Goal: Feedback & Contribution: Leave review/rating

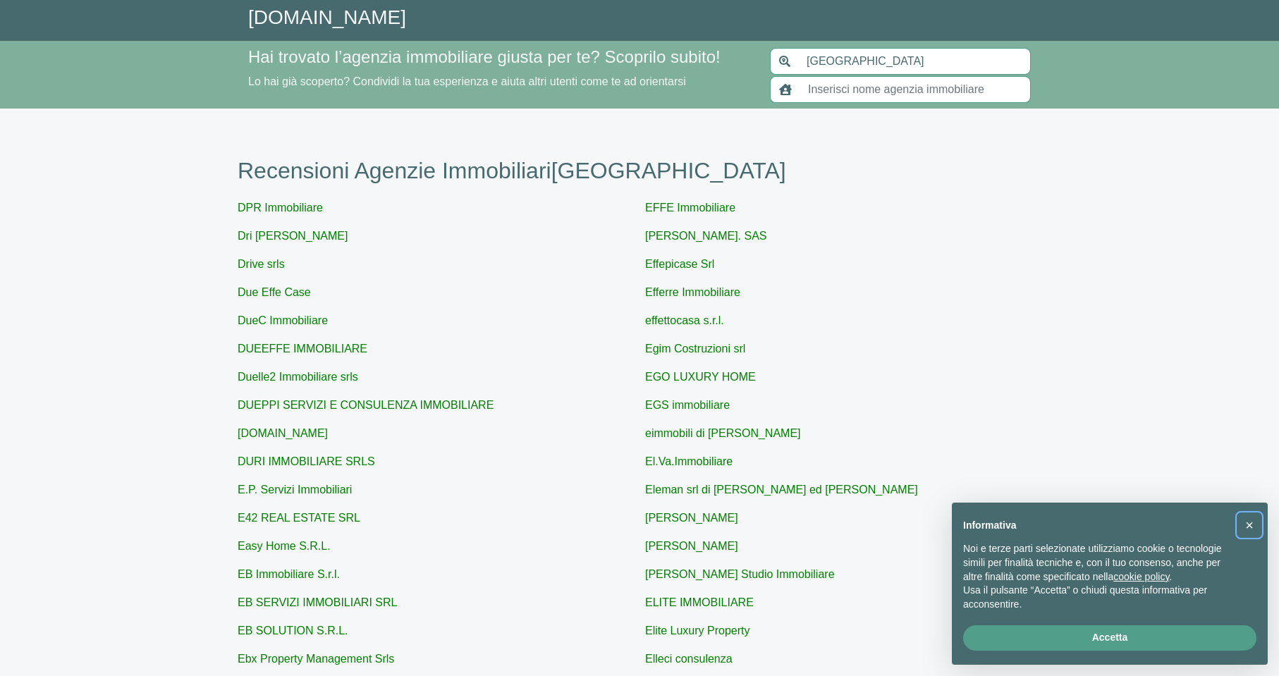
click at [1250, 525] on span "×" at bounding box center [1250, 526] width 8 height 16
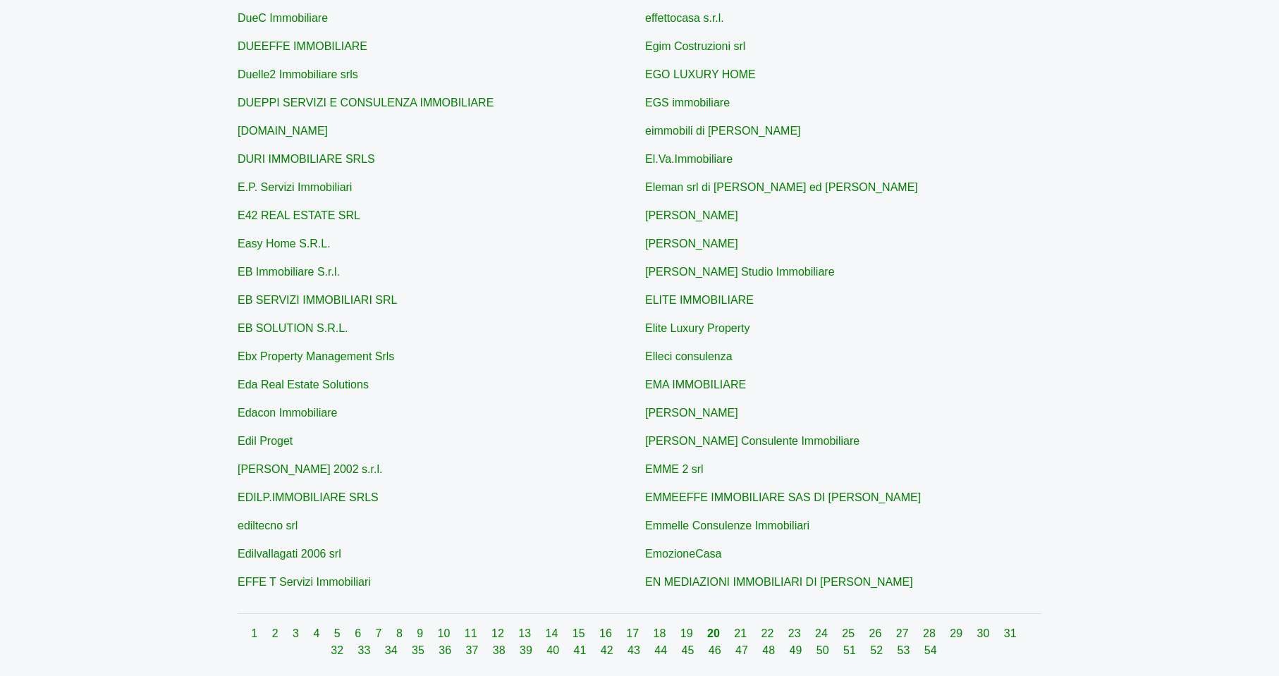
scroll to position [387, 0]
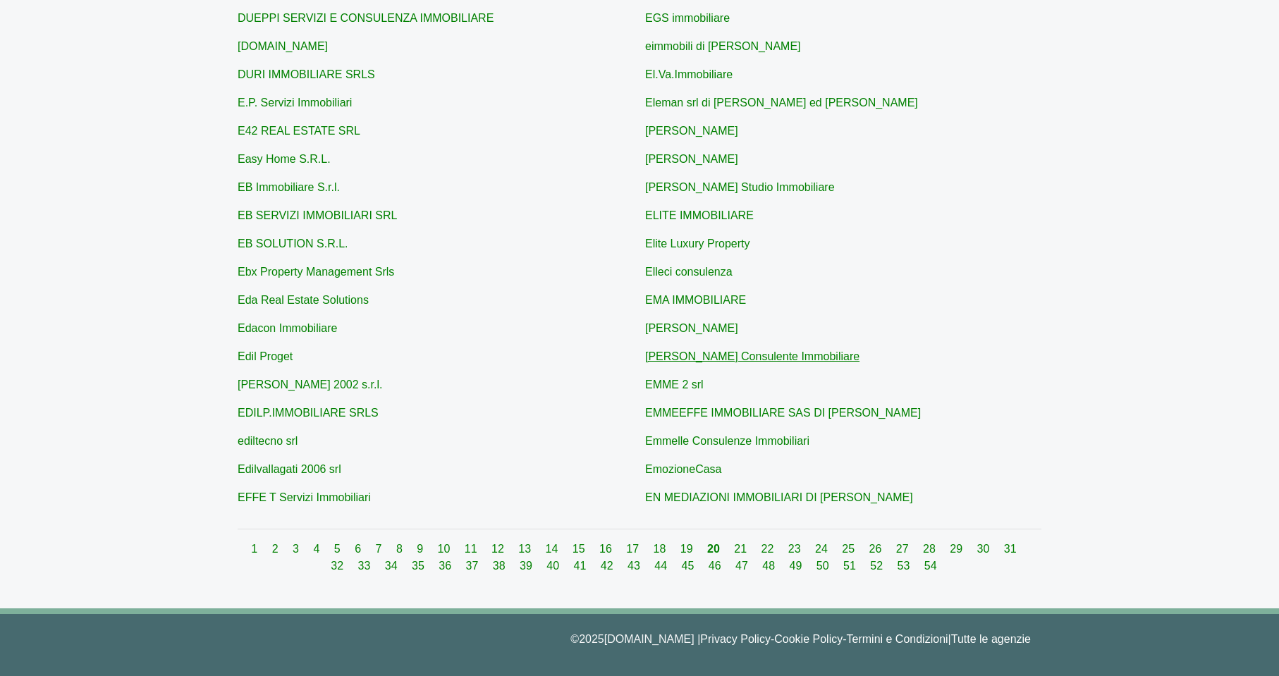
click at [650, 354] on link "[PERSON_NAME] Consulente Immobiliare" at bounding box center [752, 357] width 214 height 12
type input "[PERSON_NAME] Consulente Immobiliare"
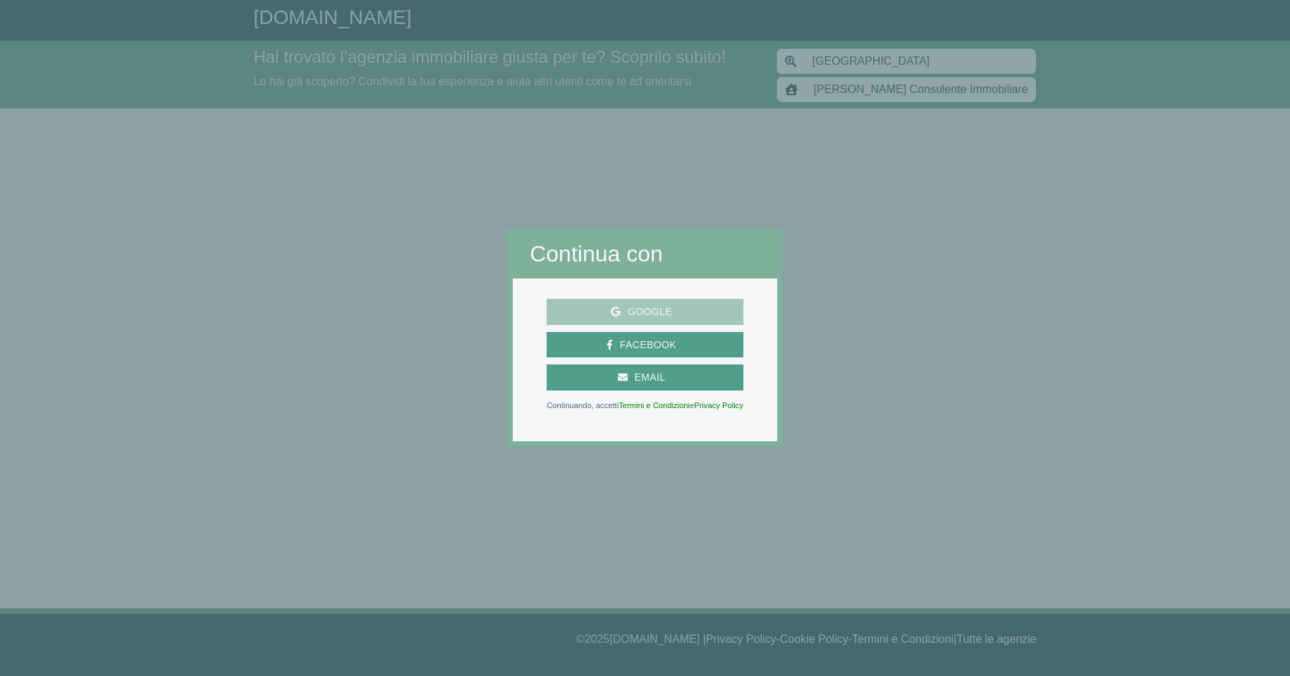
click at [660, 305] on span "Google" at bounding box center [650, 312] width 59 height 18
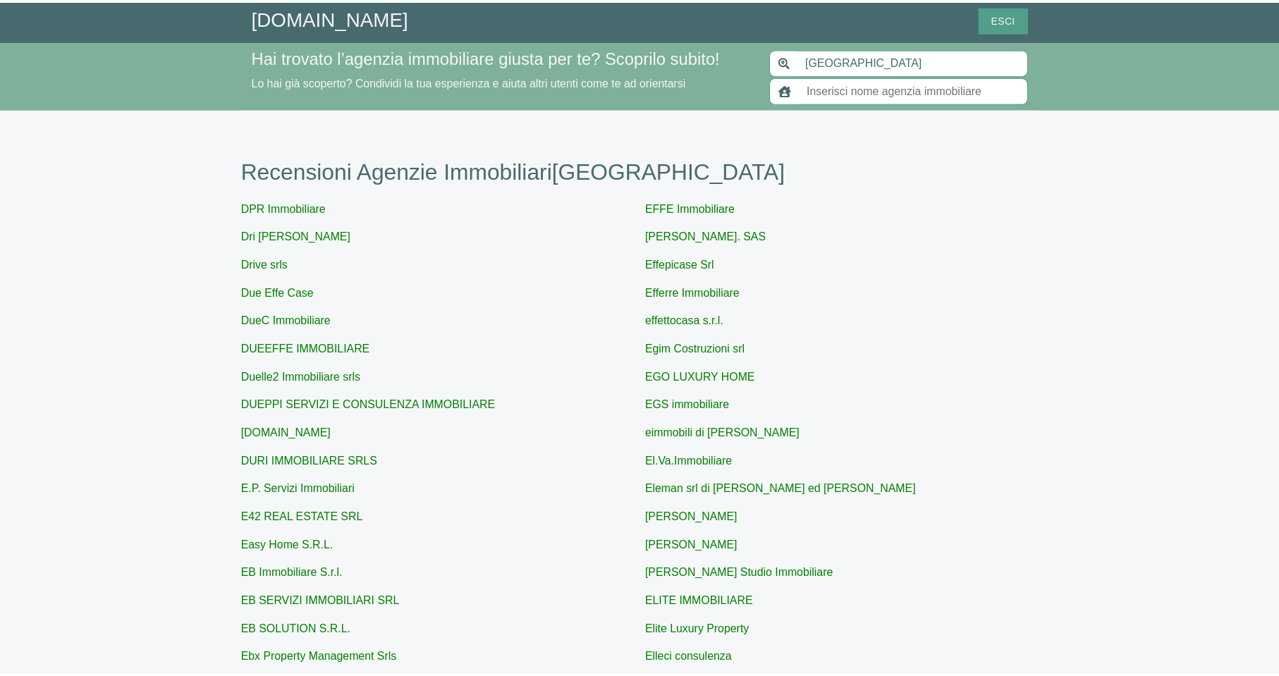
scroll to position [353, 0]
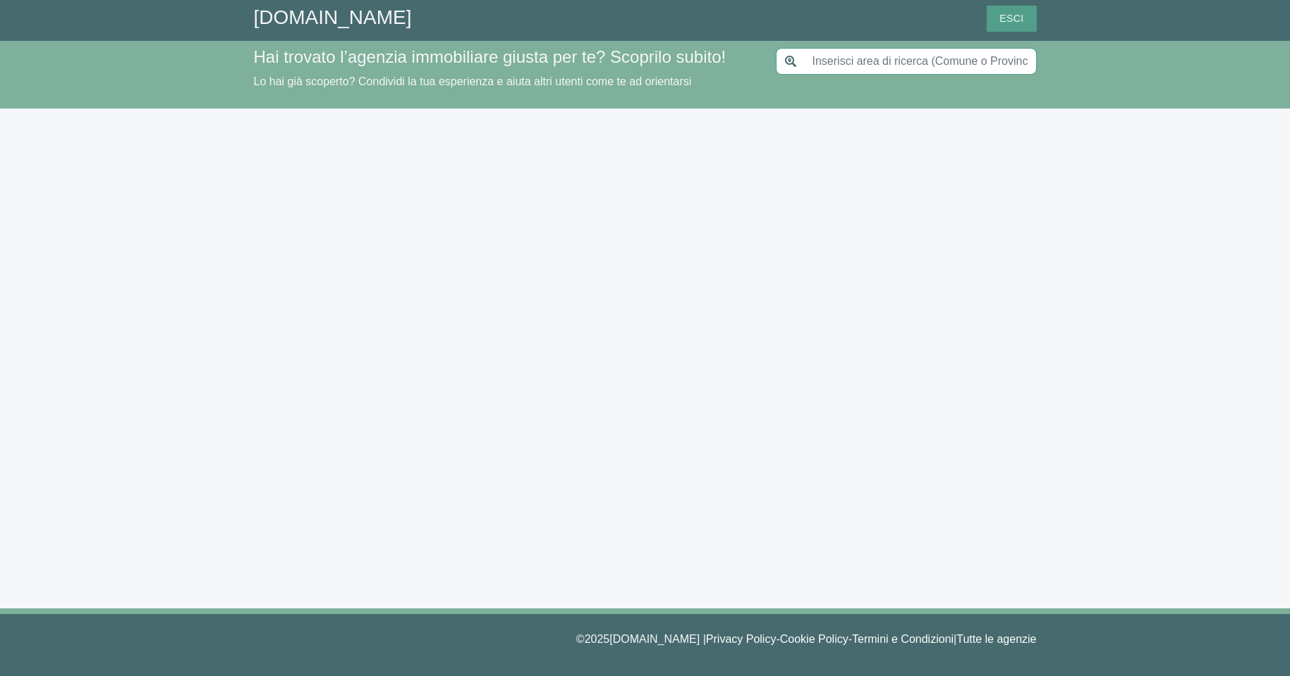
type input "[GEOGRAPHIC_DATA]"
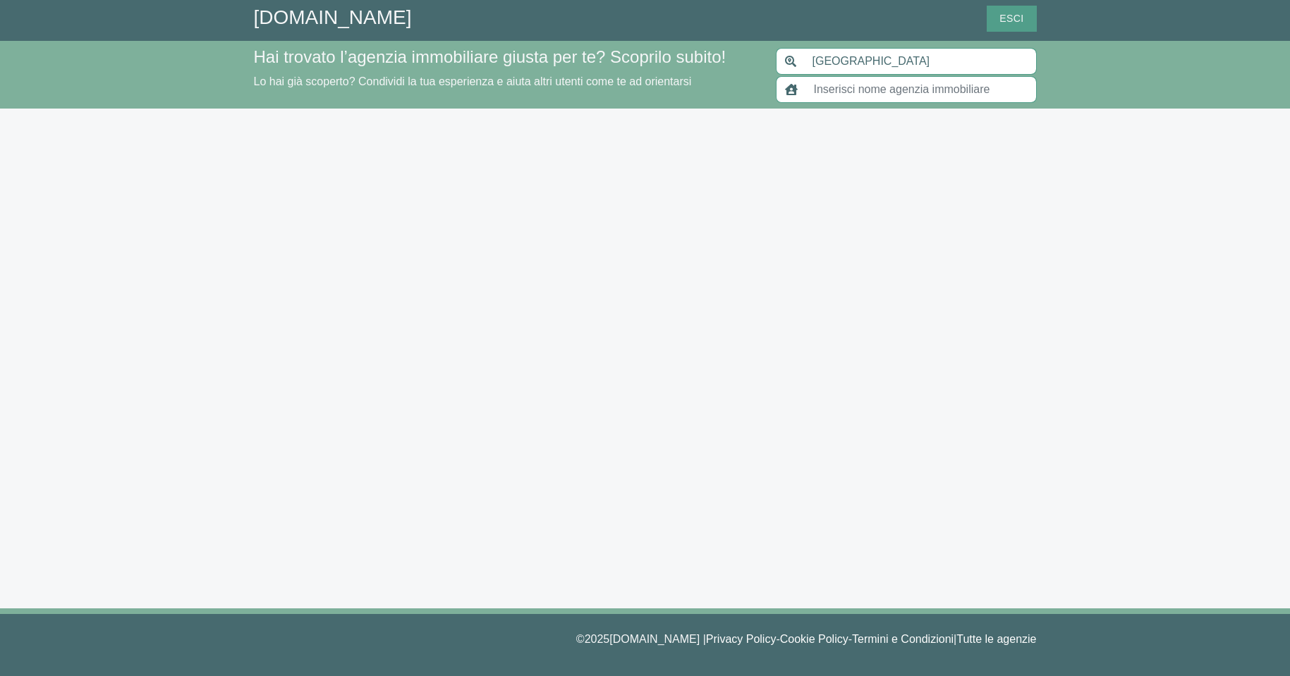
type input "[PERSON_NAME] Consulente Immobiliare"
